Goal: Register for event/course

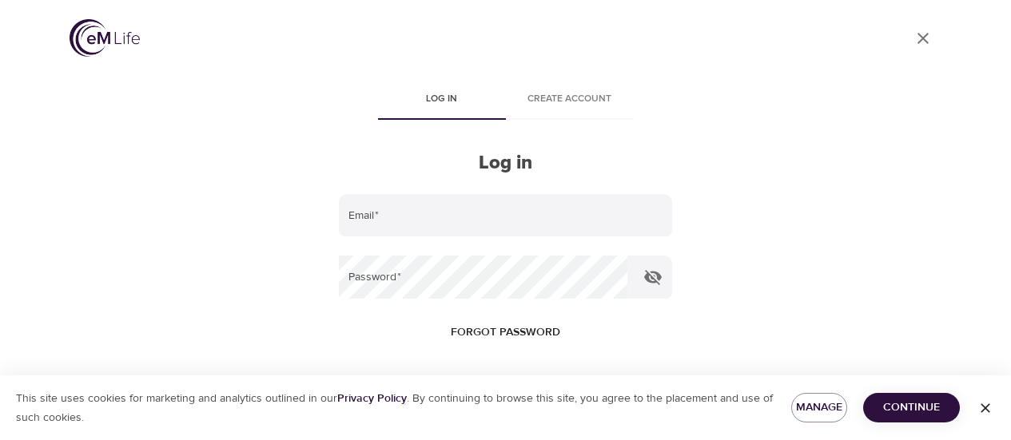
scroll to position [76, 0]
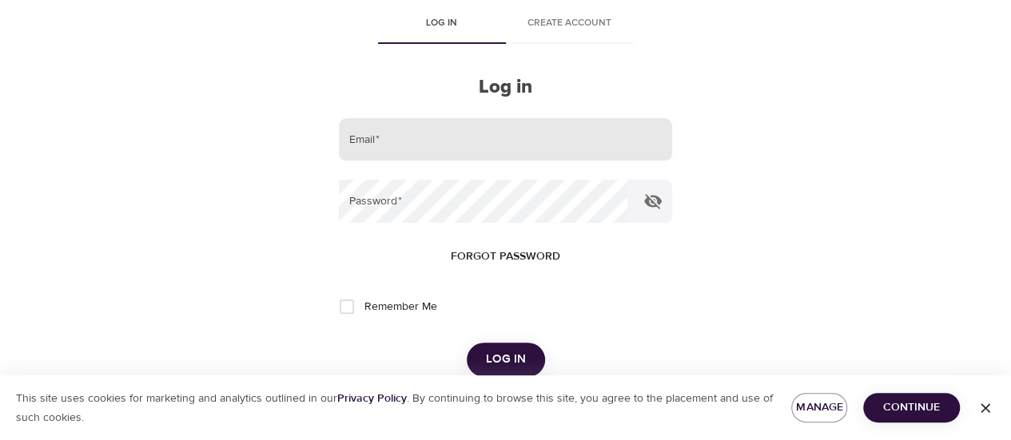
click at [506, 138] on input "email" at bounding box center [505, 139] width 332 height 43
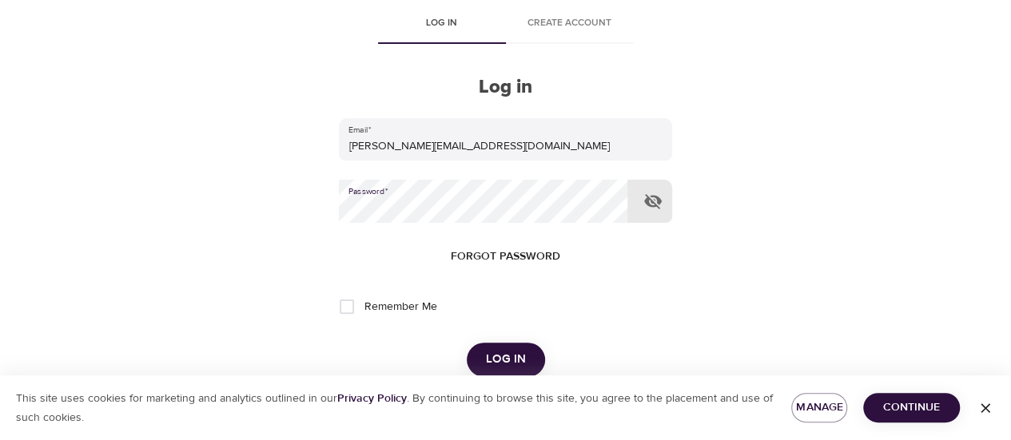
click at [467, 343] on button "Log in" at bounding box center [506, 360] width 78 height 34
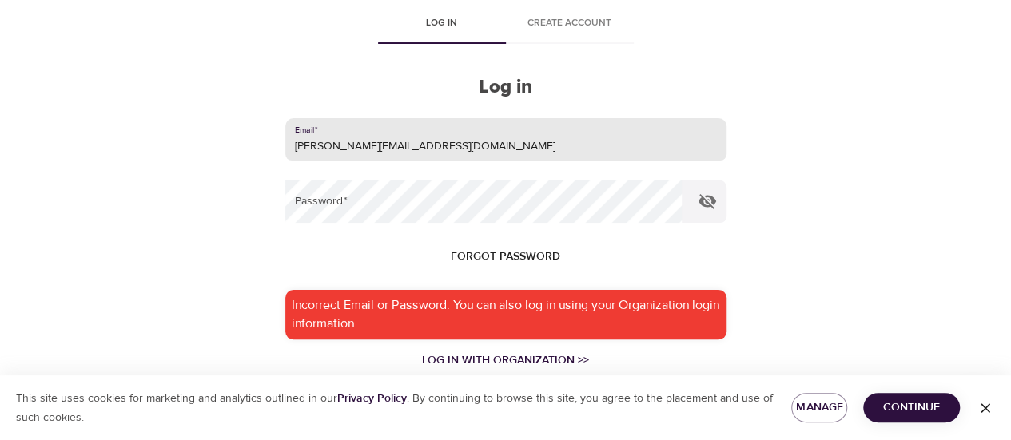
click at [522, 152] on input "x.liu@banklife.com" at bounding box center [505, 139] width 441 height 43
type input "x.liu@banklife.com"
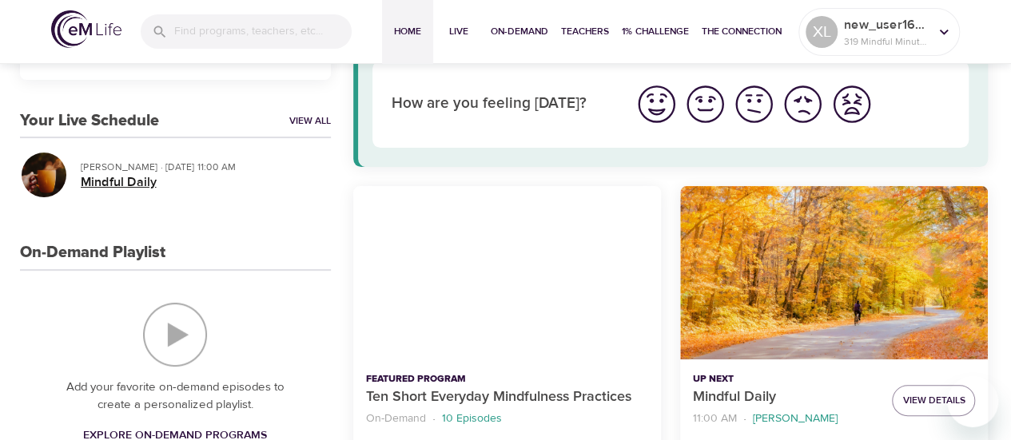
scroll to position [80, 0]
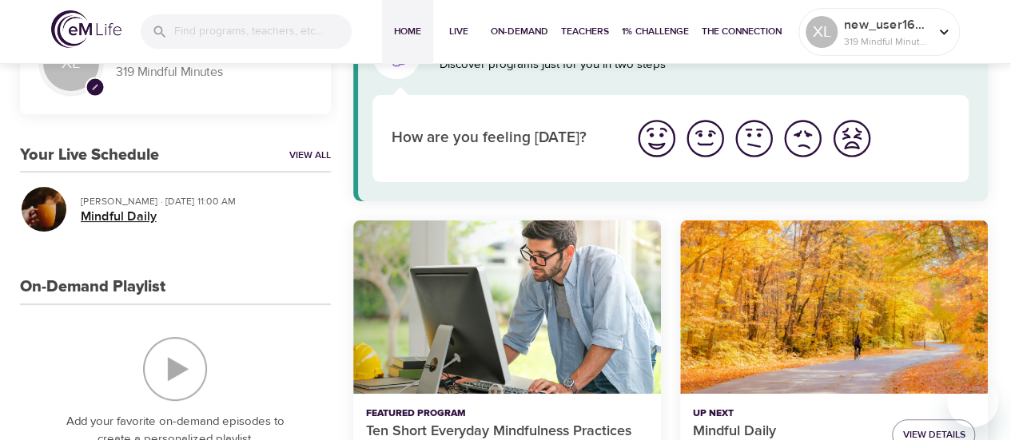
click at [153, 220] on h5 "Mindful Daily" at bounding box center [199, 217] width 237 height 17
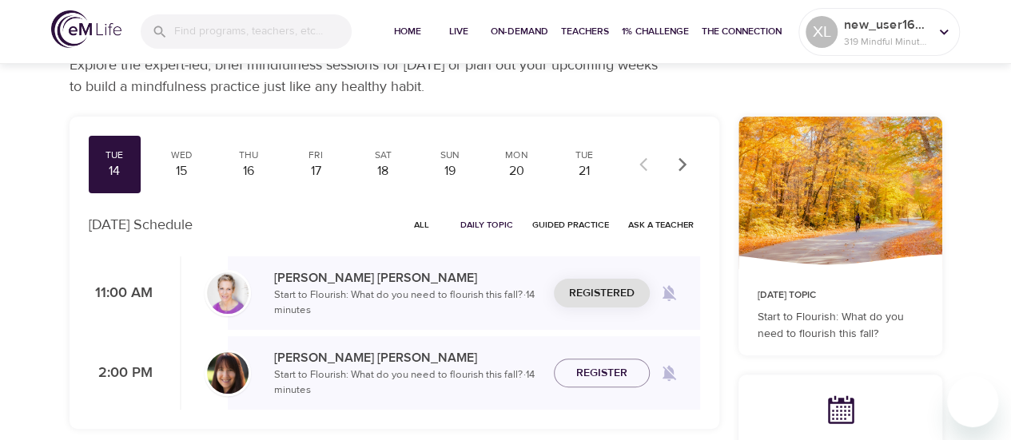
scroll to position [80, 0]
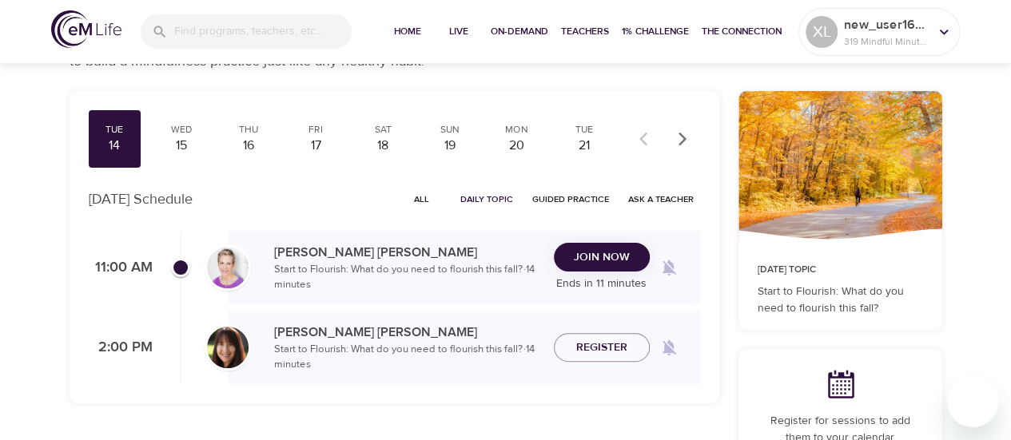
click at [598, 259] on span "Join Now" at bounding box center [602, 258] width 56 height 20
